Goal: Communication & Community: Answer question/provide support

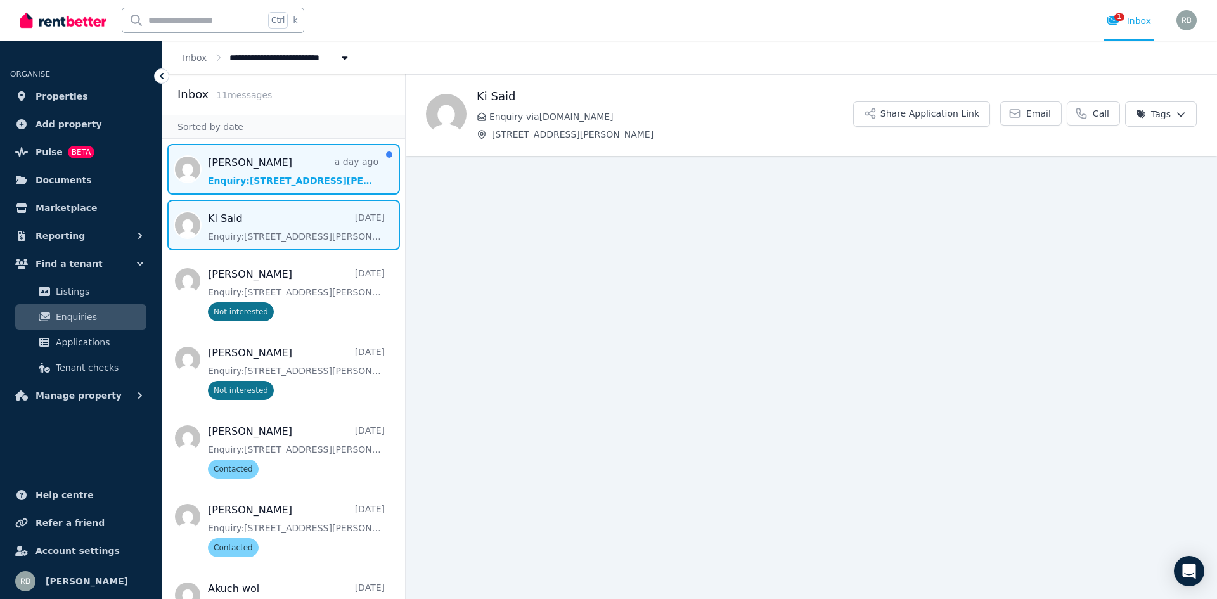
click at [286, 176] on span "Message list" at bounding box center [283, 169] width 243 height 51
